Goal: Contribute content

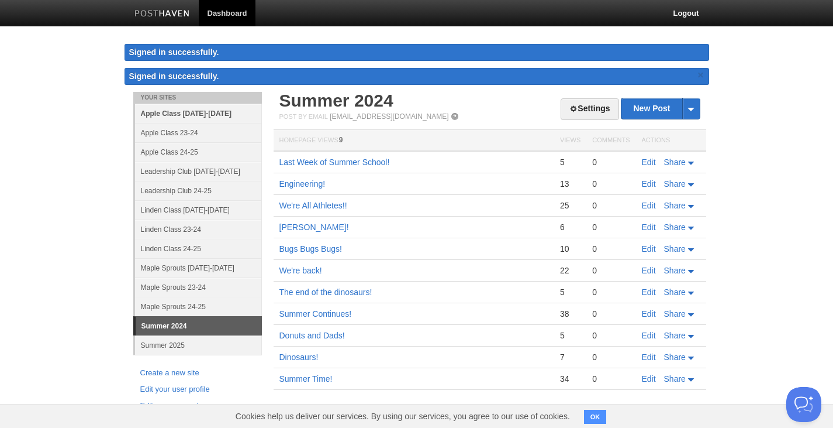
click at [186, 112] on link "Apple Class [DATE]-[DATE]" at bounding box center [198, 113] width 127 height 19
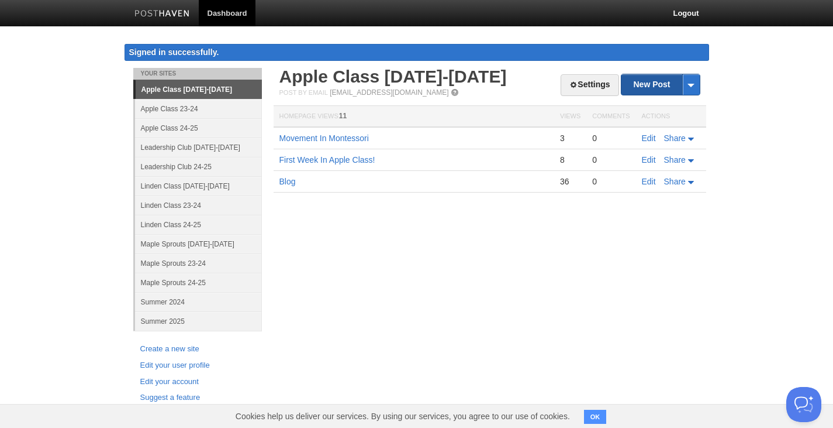
click at [653, 81] on link "New Post" at bounding box center [661, 84] width 78 height 20
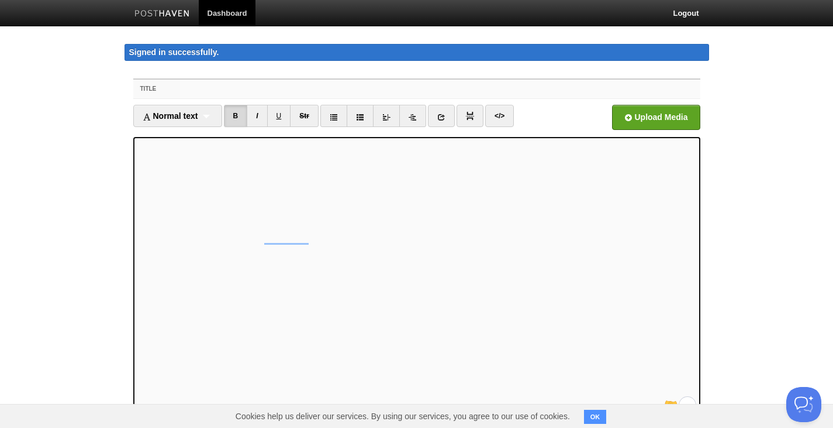
click at [278, 86] on input "Title" at bounding box center [440, 89] width 520 height 19
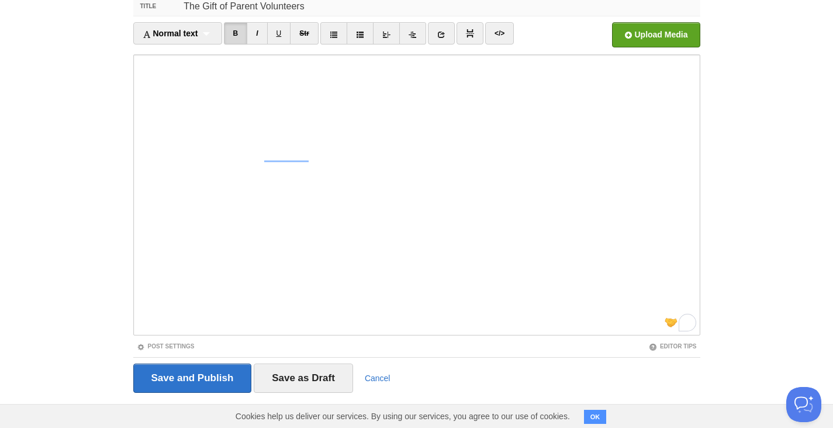
scroll to position [91, 0]
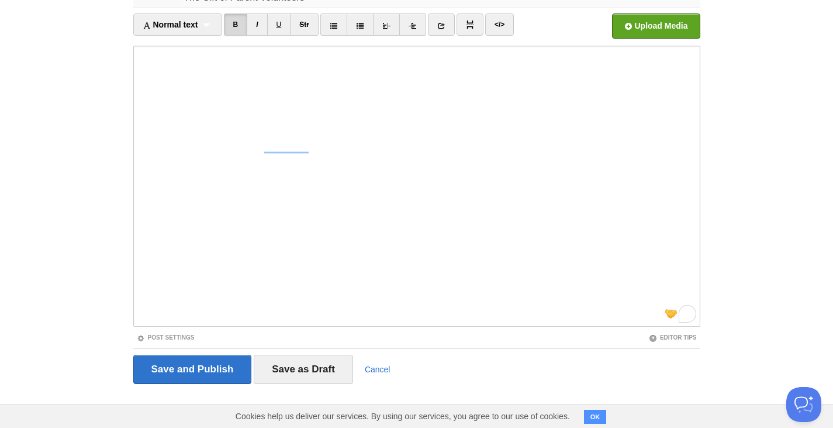
type input "The Gift of Parent Volunteers"
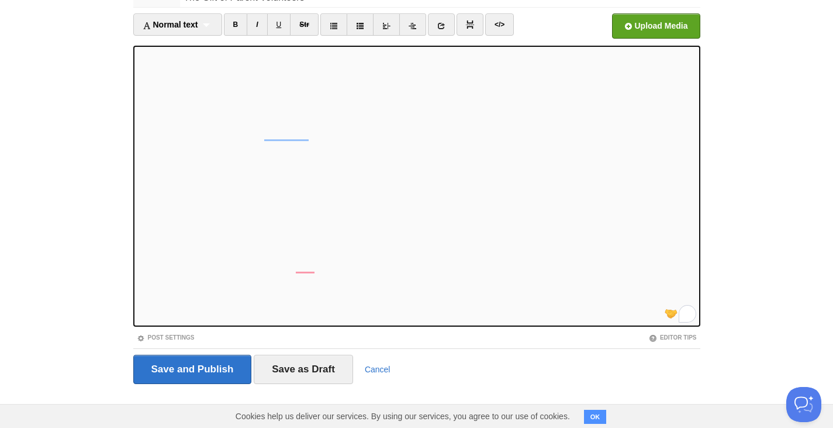
scroll to position [13, 0]
click at [238, 24] on link "B" at bounding box center [236, 24] width 24 height 22
click at [257, 23] on link "I" at bounding box center [257, 24] width 20 height 22
click at [241, 28] on link "B" at bounding box center [236, 24] width 24 height 22
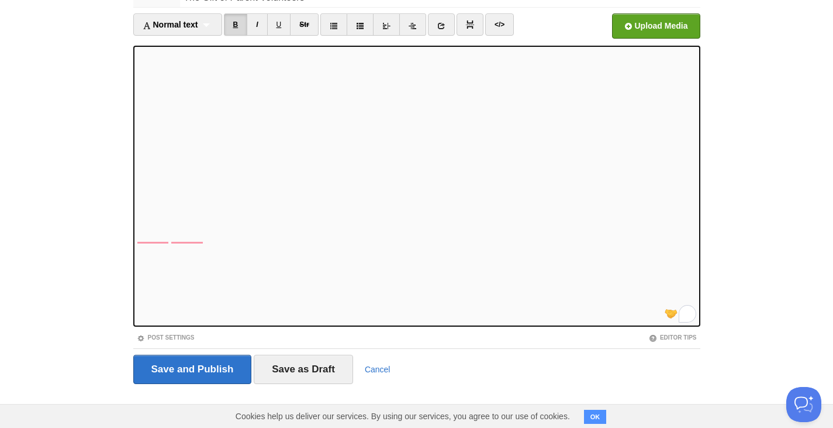
click at [234, 27] on link "B" at bounding box center [236, 24] width 24 height 22
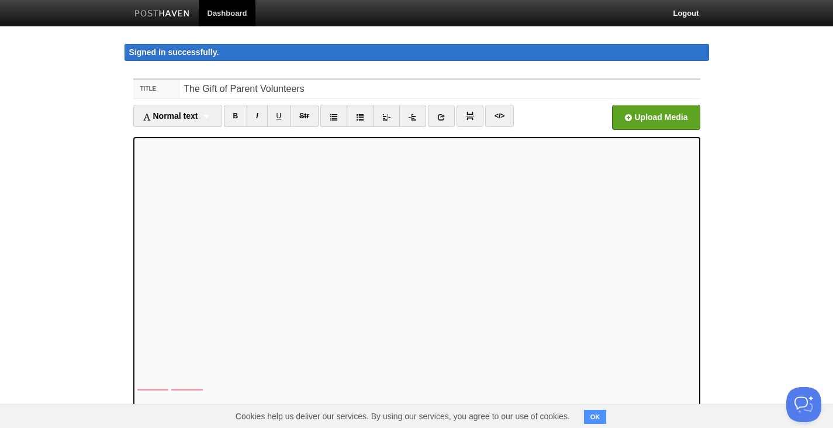
scroll to position [61, 0]
click at [237, 117] on link "B" at bounding box center [236, 116] width 24 height 22
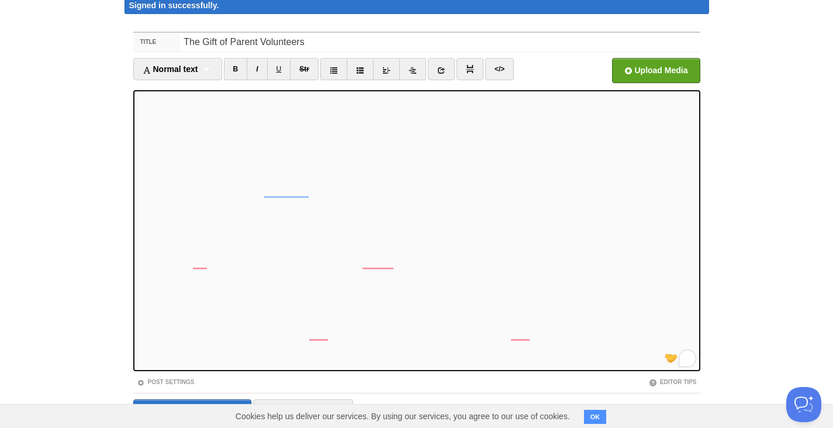
scroll to position [91, 0]
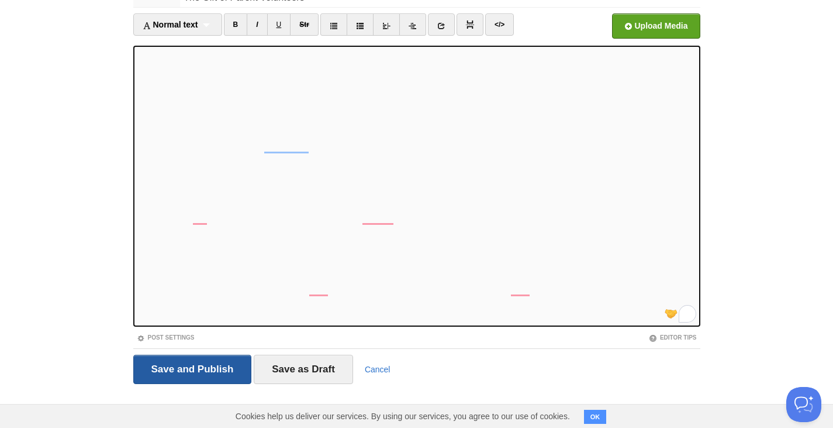
click at [238, 363] on input "Save and Publish" at bounding box center [192, 368] width 119 height 29
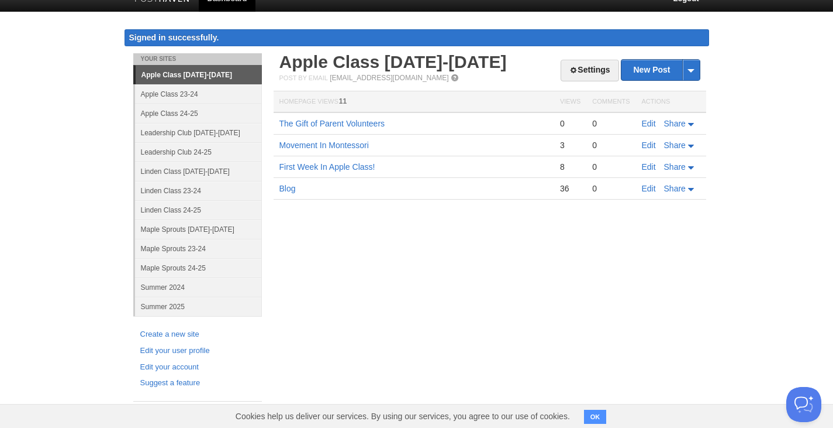
scroll to position [15, 0]
click at [680, 122] on span "Share" at bounding box center [675, 123] width 22 height 9
click at [749, 147] on body "Dashboard Logout Signed in successfully. Signed in successfully. × Post created…" at bounding box center [416, 206] width 833 height 442
click at [308, 124] on link "The Gift of Parent Volunteers" at bounding box center [333, 123] width 106 height 9
